Goal: Find specific page/section: Find specific page/section

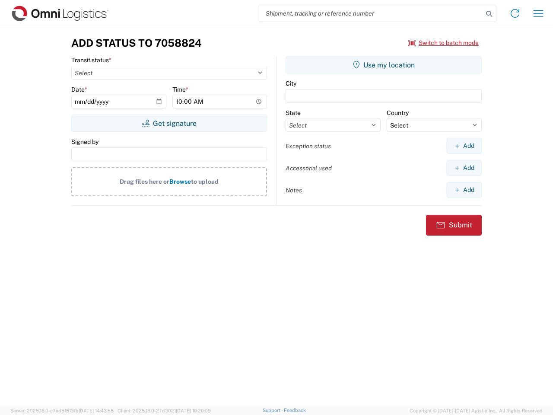
click at [371, 13] on input "search" at bounding box center [371, 13] width 224 height 16
click at [489, 14] on icon at bounding box center [489, 14] width 12 height 12
click at [515, 13] on icon at bounding box center [515, 13] width 14 height 14
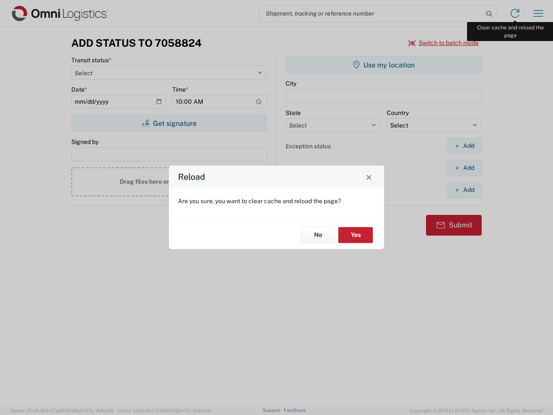
click at [539, 13] on div "Reload Are you sure, you want to clear cache and reload the page? No Yes" at bounding box center [276, 207] width 553 height 415
click at [444, 43] on div "Reload Are you sure, you want to clear cache and reload the page? No Yes" at bounding box center [276, 207] width 553 height 415
click at [169, 123] on div "Reload Are you sure, you want to clear cache and reload the page? No Yes" at bounding box center [276, 207] width 553 height 415
click at [384, 65] on div "Reload Are you sure, you want to clear cache and reload the page? No Yes" at bounding box center [276, 207] width 553 height 415
click at [464, 146] on div "Reload Are you sure, you want to clear cache and reload the page? No Yes" at bounding box center [276, 207] width 553 height 415
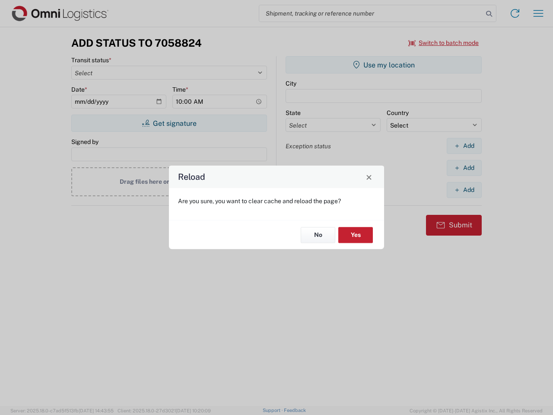
click at [464, 168] on div "Reload Are you sure, you want to clear cache and reload the page? No Yes" at bounding box center [276, 207] width 553 height 415
click at [464, 190] on div "Reload Are you sure, you want to clear cache and reload the page? No Yes" at bounding box center [276, 207] width 553 height 415
